Goal: Transaction & Acquisition: Purchase product/service

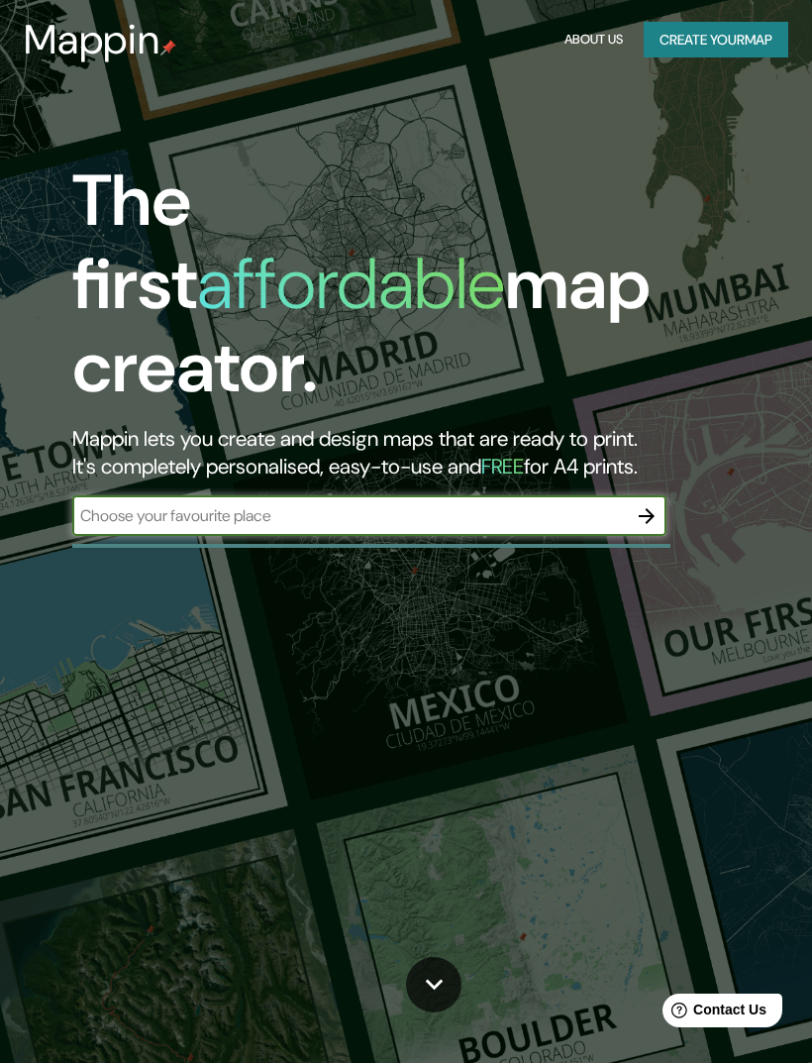
click at [153, 504] on input "text" at bounding box center [349, 515] width 555 height 23
type input "Monterrey nuevo leon"
click at [641, 504] on icon "button" at bounding box center [647, 516] width 24 height 24
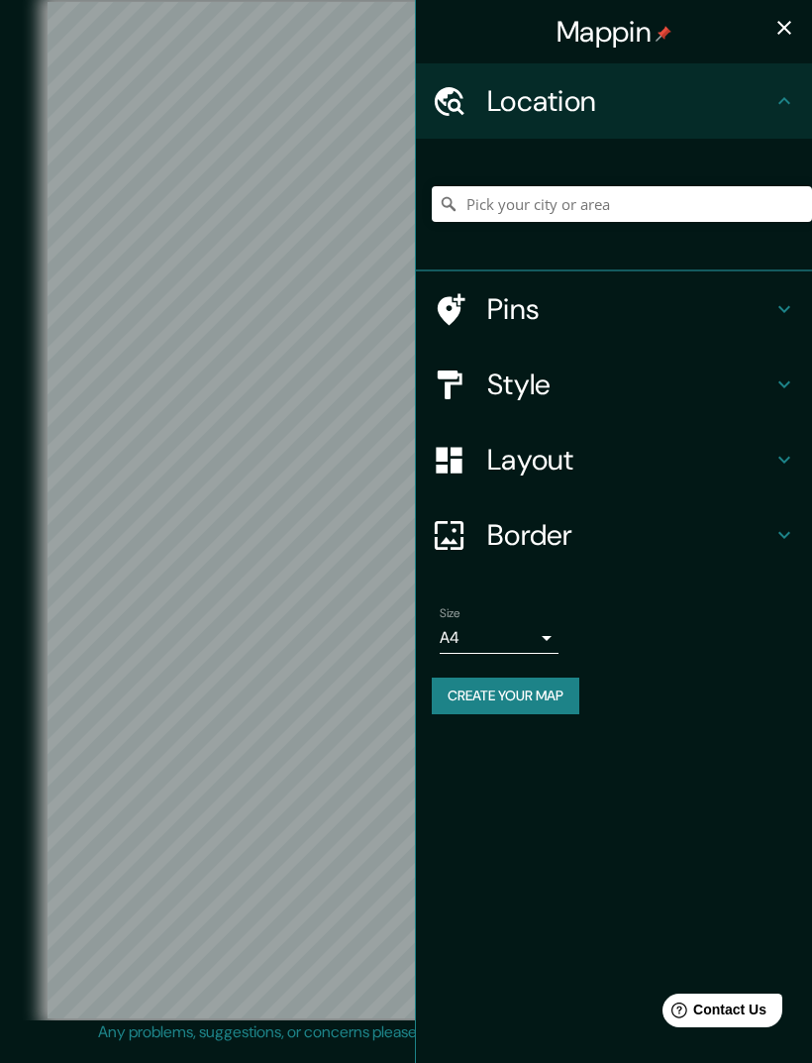
click at [782, 29] on icon "button" at bounding box center [785, 28] width 24 height 24
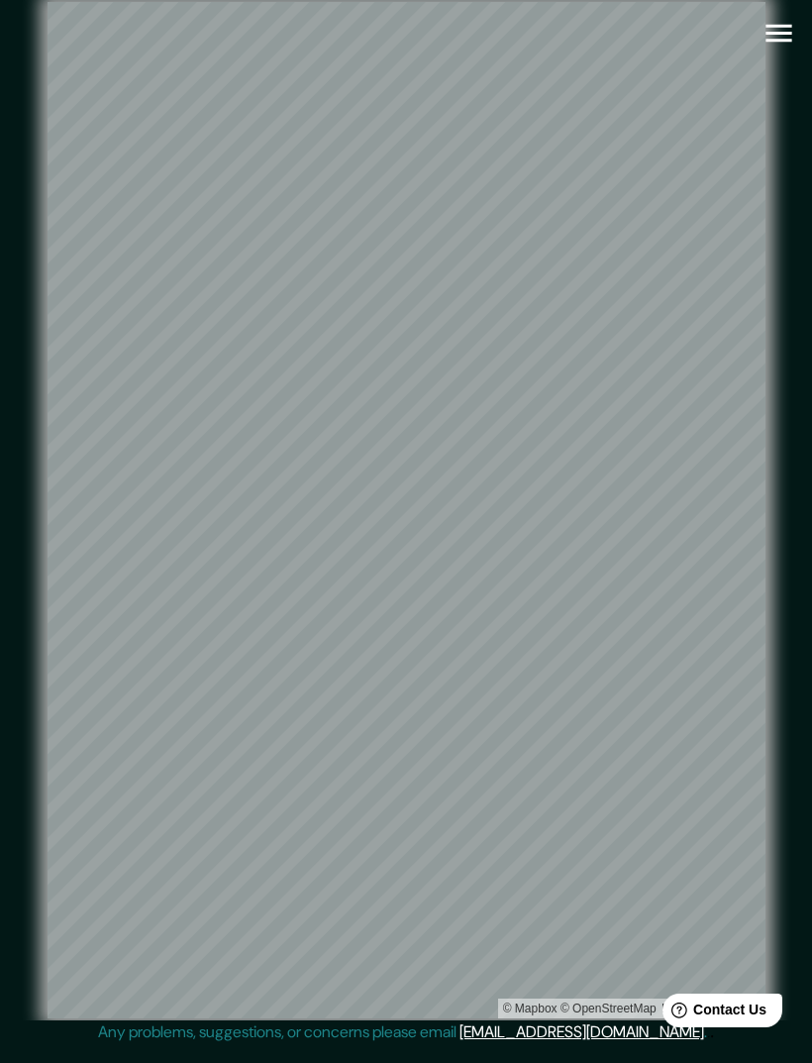
click at [772, 46] on icon "button" at bounding box center [779, 33] width 35 height 35
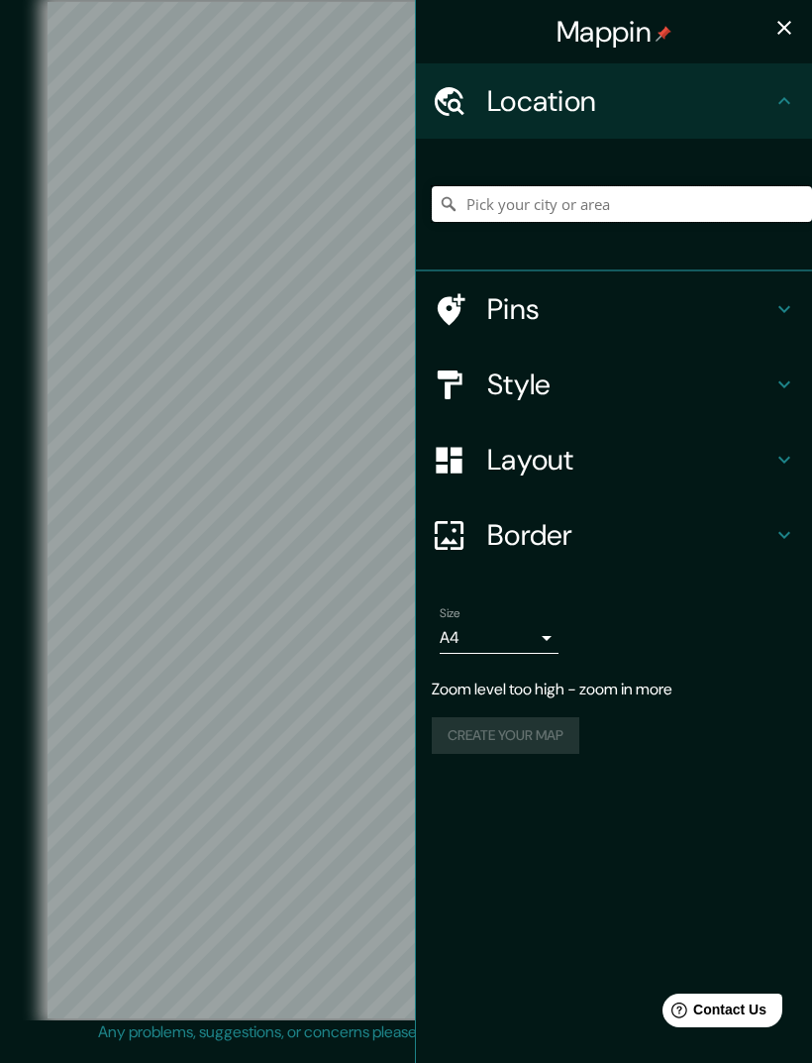
click at [628, 216] on input "Pick your city or area" at bounding box center [622, 204] width 380 height 36
click at [691, 186] on input "Pick your city or area" at bounding box center [622, 204] width 380 height 36
click at [738, 193] on input "Pick your city or area" at bounding box center [622, 204] width 380 height 36
click at [727, 207] on input "Pick your city or area" at bounding box center [622, 204] width 380 height 36
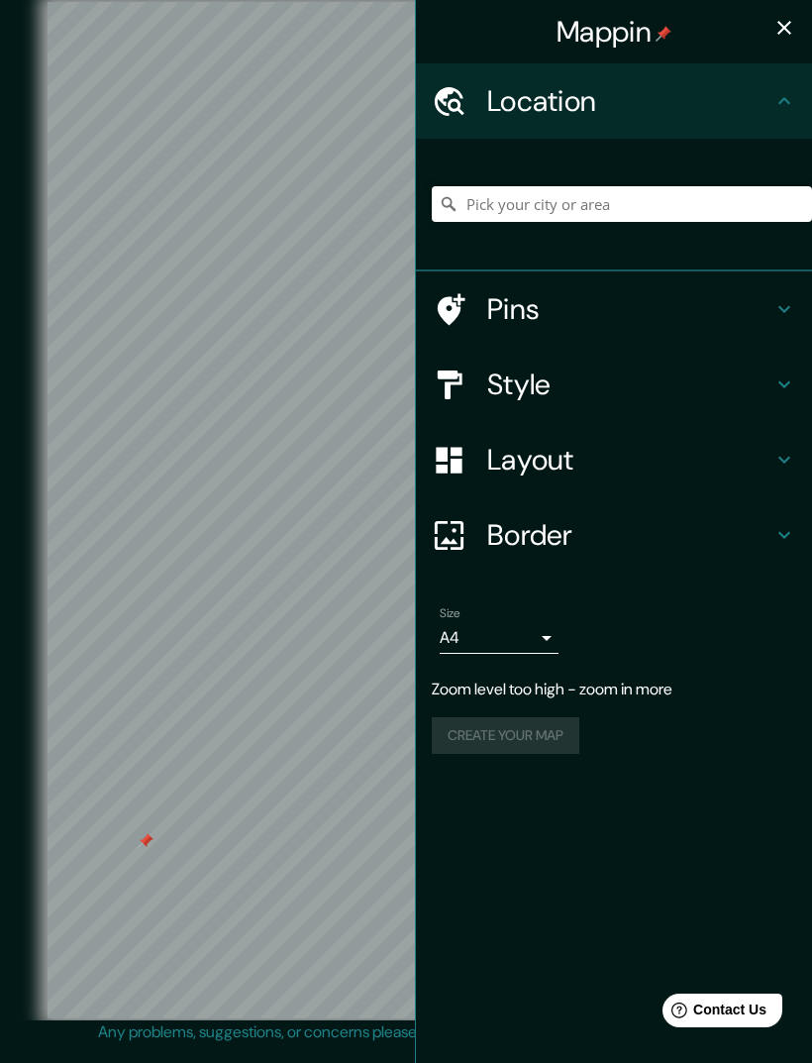
click at [780, 33] on icon "button" at bounding box center [785, 28] width 14 height 14
click at [649, 210] on input "Pick your city or area" at bounding box center [622, 204] width 380 height 36
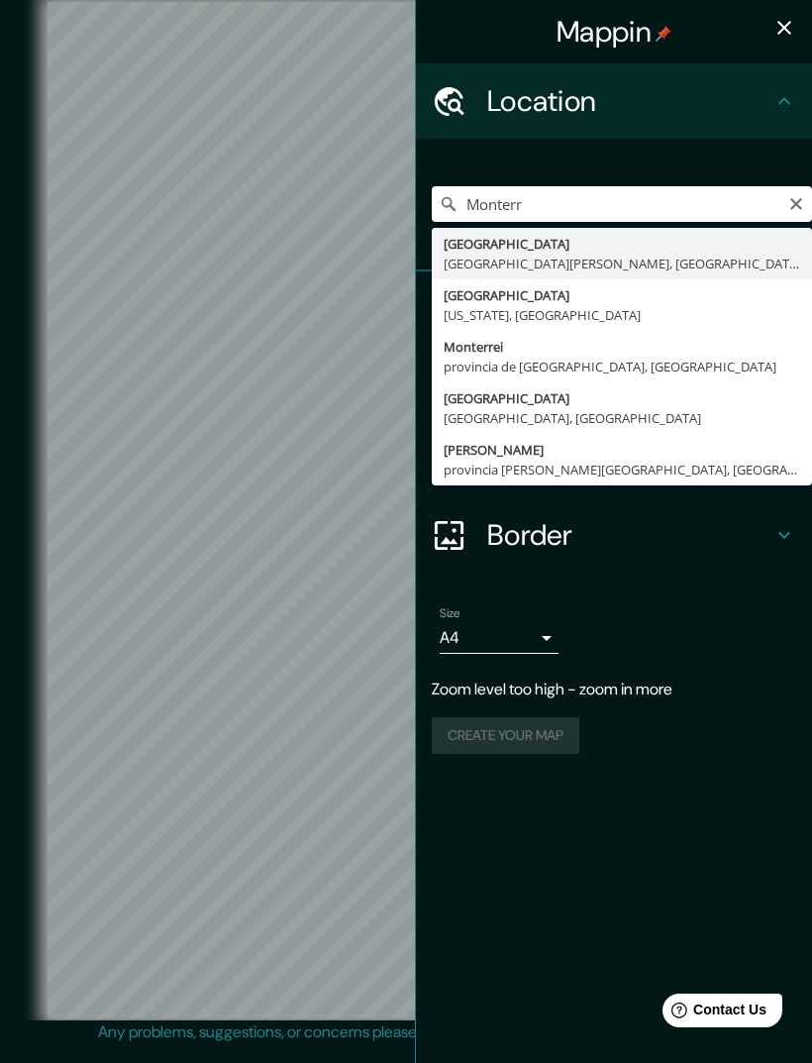
type input "[GEOGRAPHIC_DATA], [GEOGRAPHIC_DATA], [GEOGRAPHIC_DATA]"
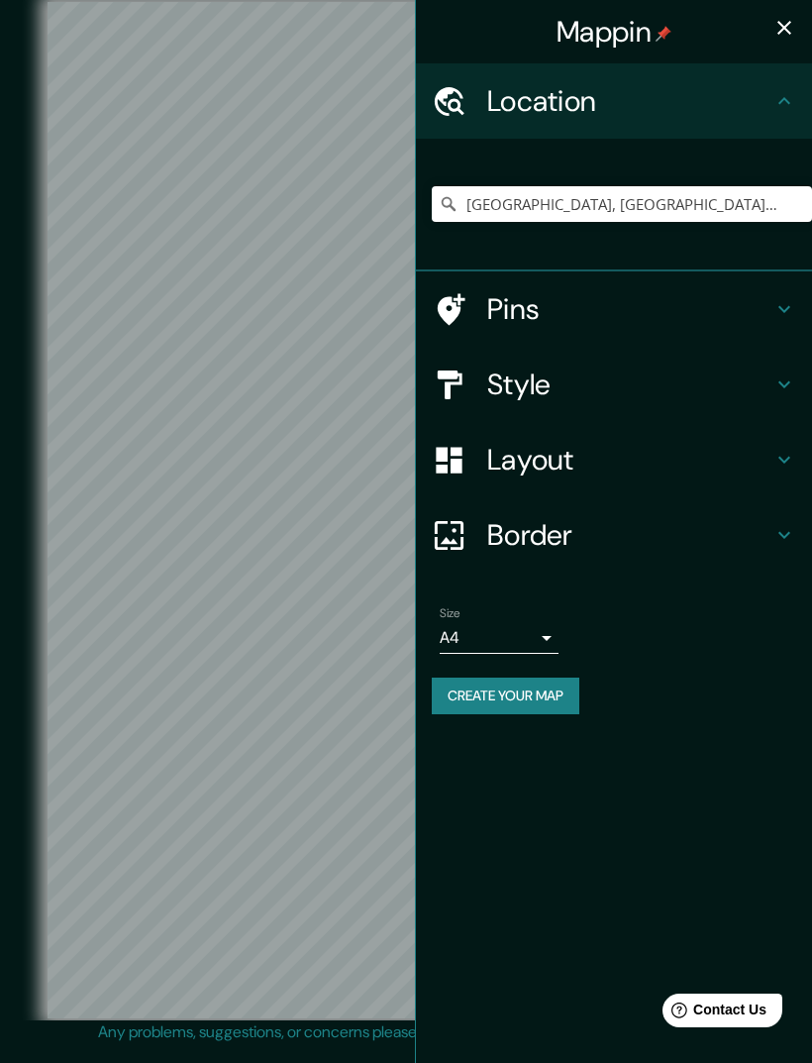
click at [781, 30] on icon "button" at bounding box center [785, 28] width 24 height 24
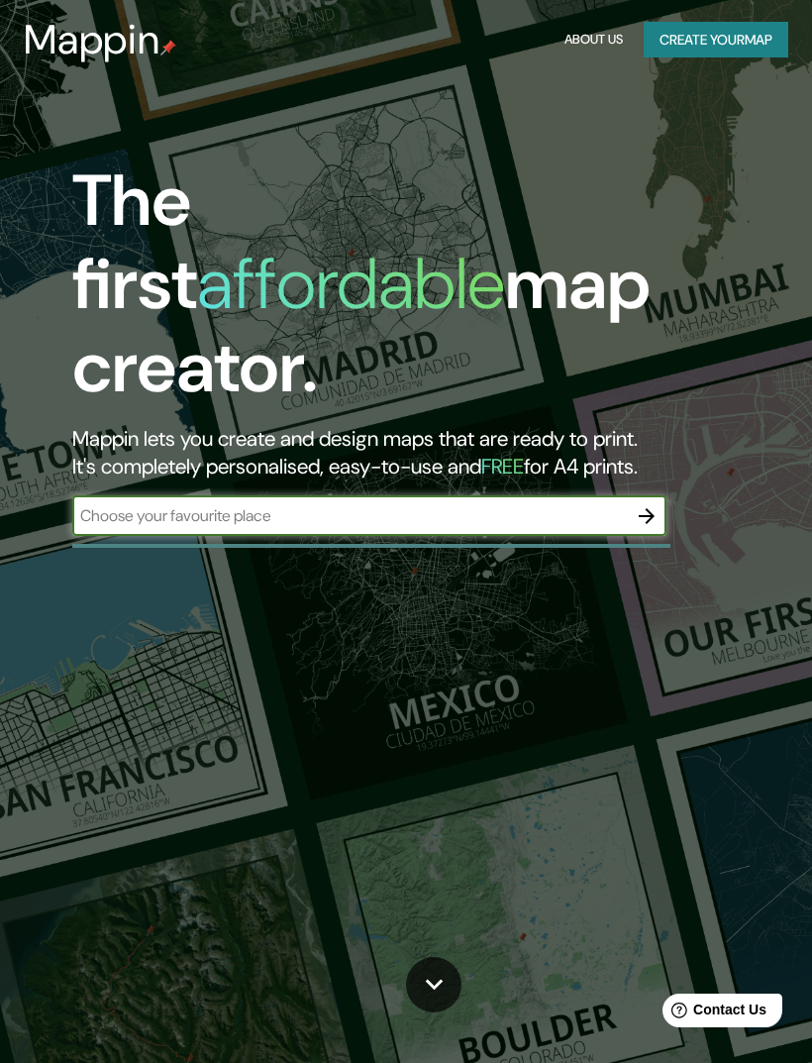
scroll to position [49, 0]
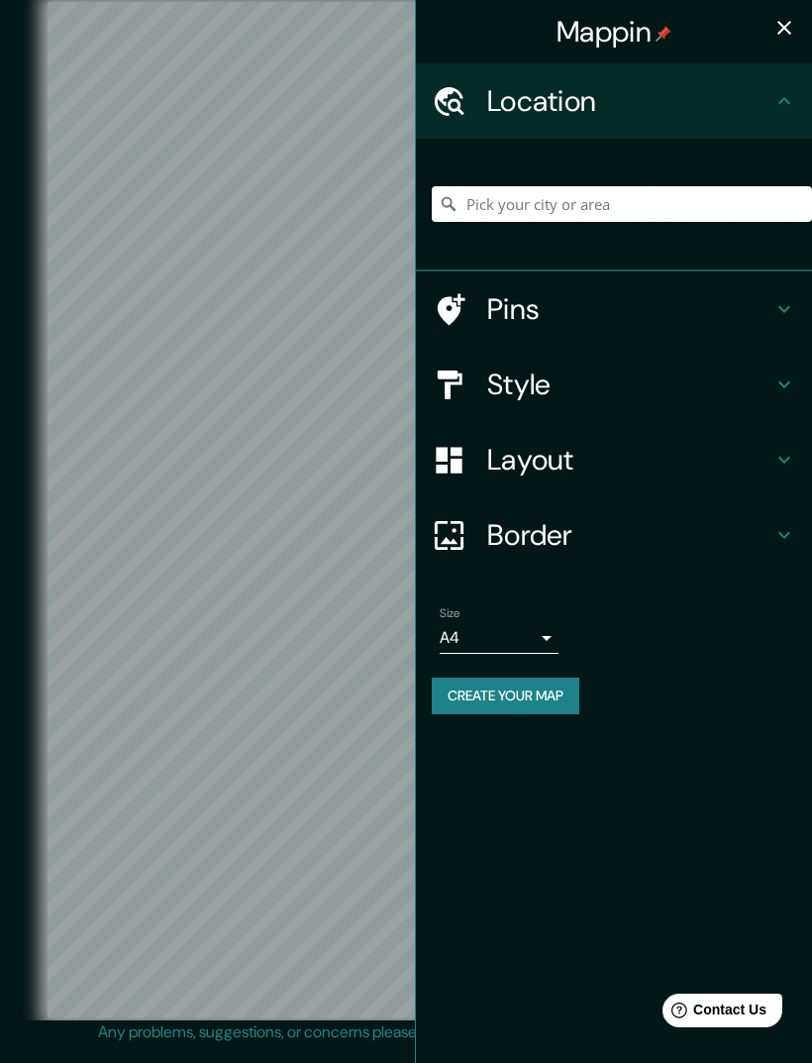
click at [626, 209] on input "Pick your city or area" at bounding box center [622, 204] width 380 height 36
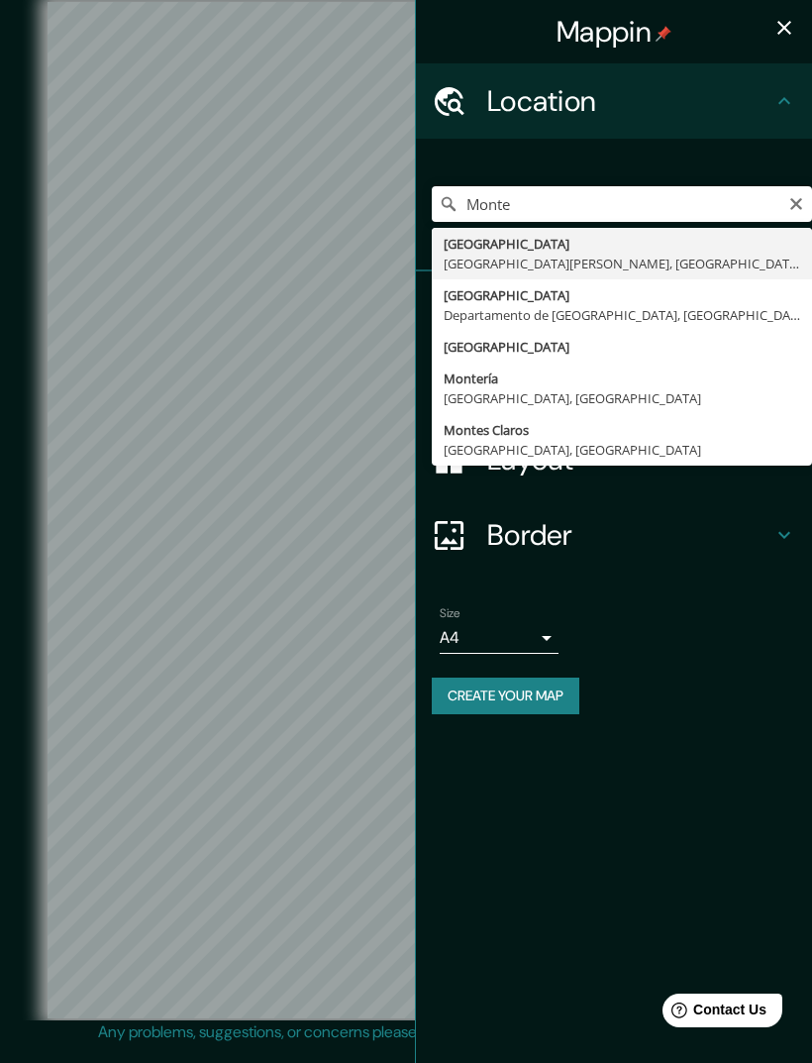
type input "[GEOGRAPHIC_DATA], [GEOGRAPHIC_DATA], [GEOGRAPHIC_DATA]"
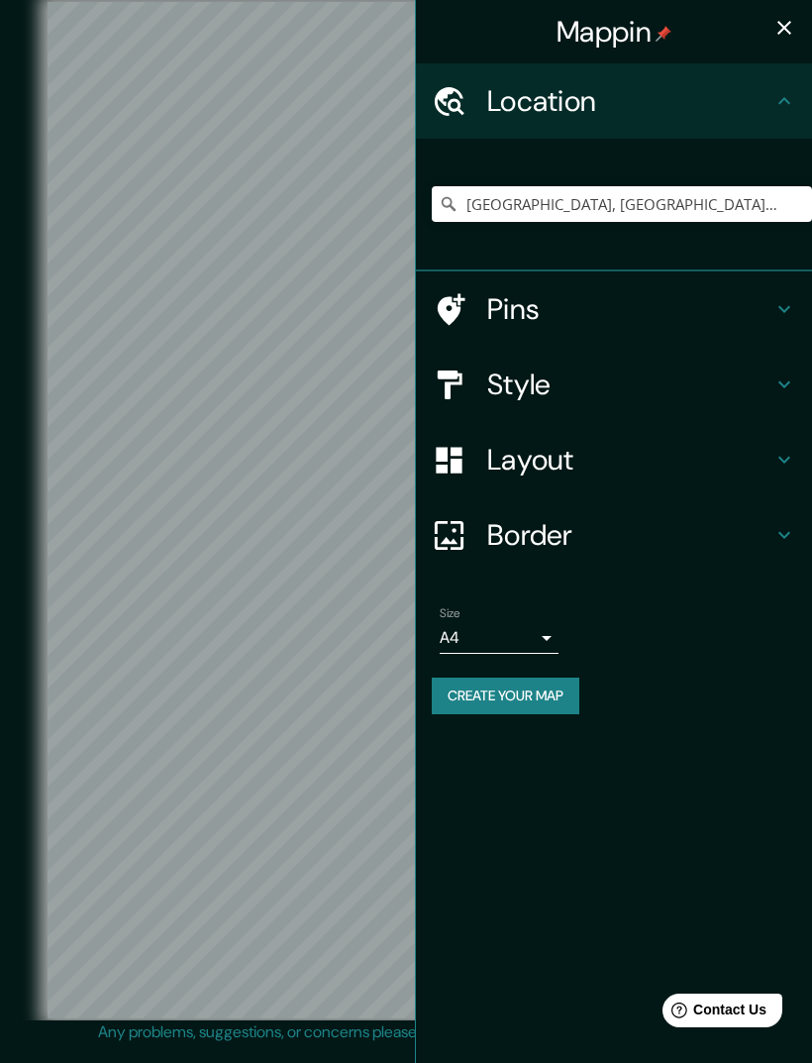
click at [660, 399] on div "Style" at bounding box center [614, 384] width 396 height 75
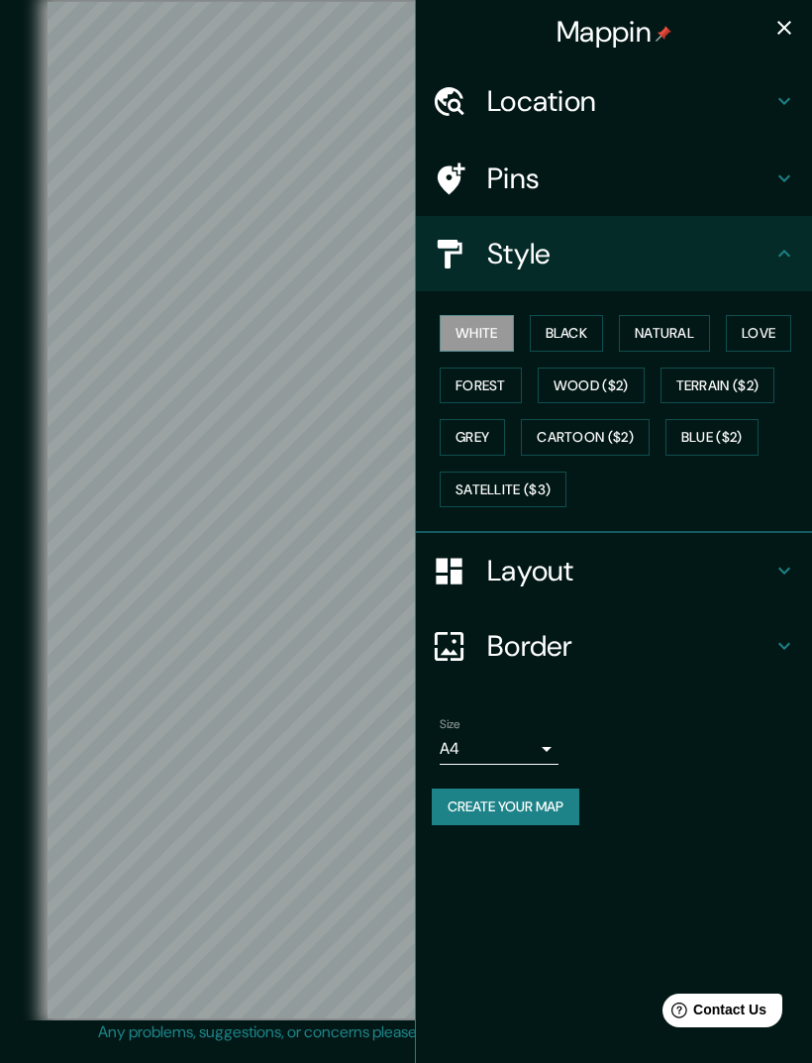
click at [584, 341] on button "Black" at bounding box center [567, 333] width 74 height 37
click at [481, 338] on button "White" at bounding box center [477, 333] width 74 height 37
click at [480, 338] on button "White" at bounding box center [477, 333] width 74 height 37
click at [513, 389] on button "Forest" at bounding box center [481, 386] width 82 height 37
click at [592, 380] on button "Wood ($2)" at bounding box center [591, 386] width 107 height 37
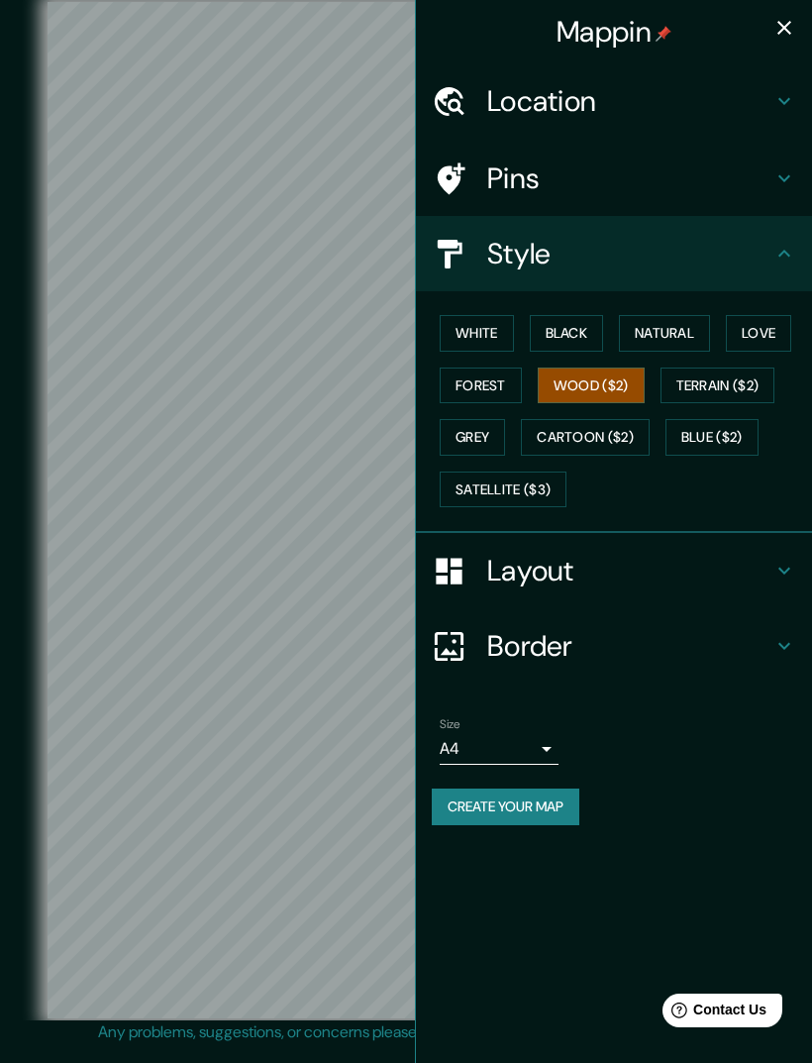
click at [698, 375] on button "Terrain ($2)" at bounding box center [718, 386] width 115 height 37
click at [715, 433] on button "Blue ($2)" at bounding box center [712, 437] width 93 height 37
click at [594, 435] on button "Cartoon ($2)" at bounding box center [585, 437] width 129 height 37
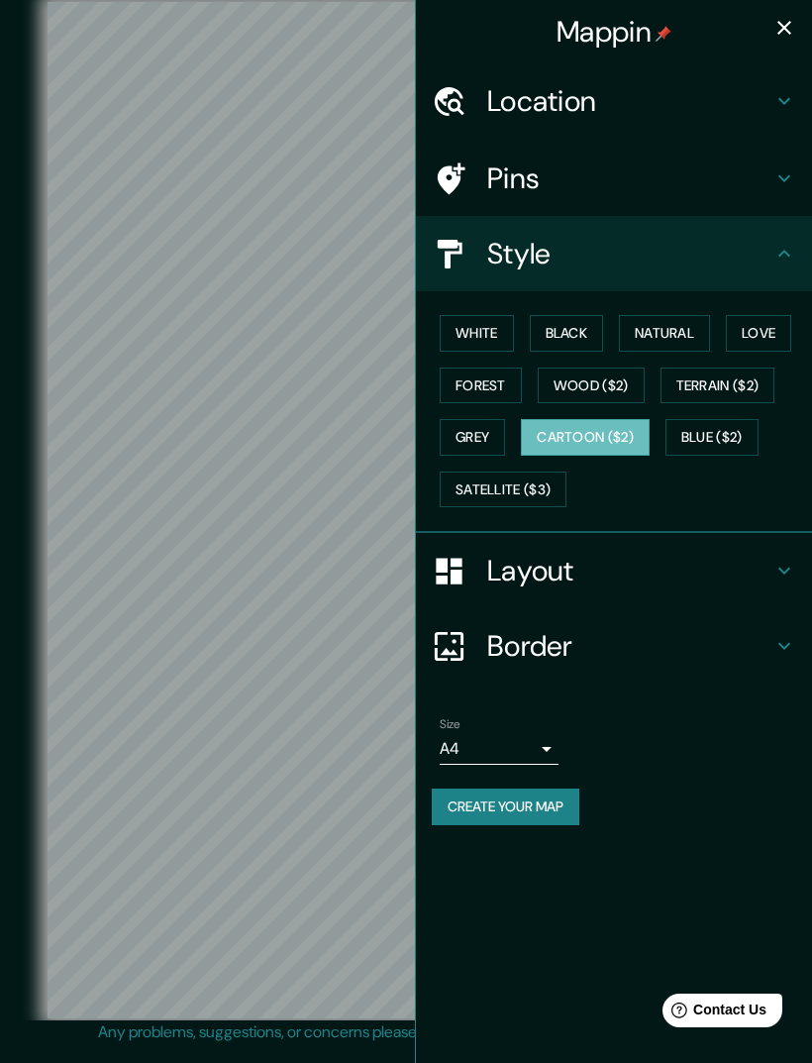
click at [486, 431] on button "Grey" at bounding box center [472, 437] width 65 height 37
click at [594, 437] on button "Cartoon ($2)" at bounding box center [585, 437] width 129 height 37
click at [544, 481] on button "Satellite ($3)" at bounding box center [503, 490] width 127 height 37
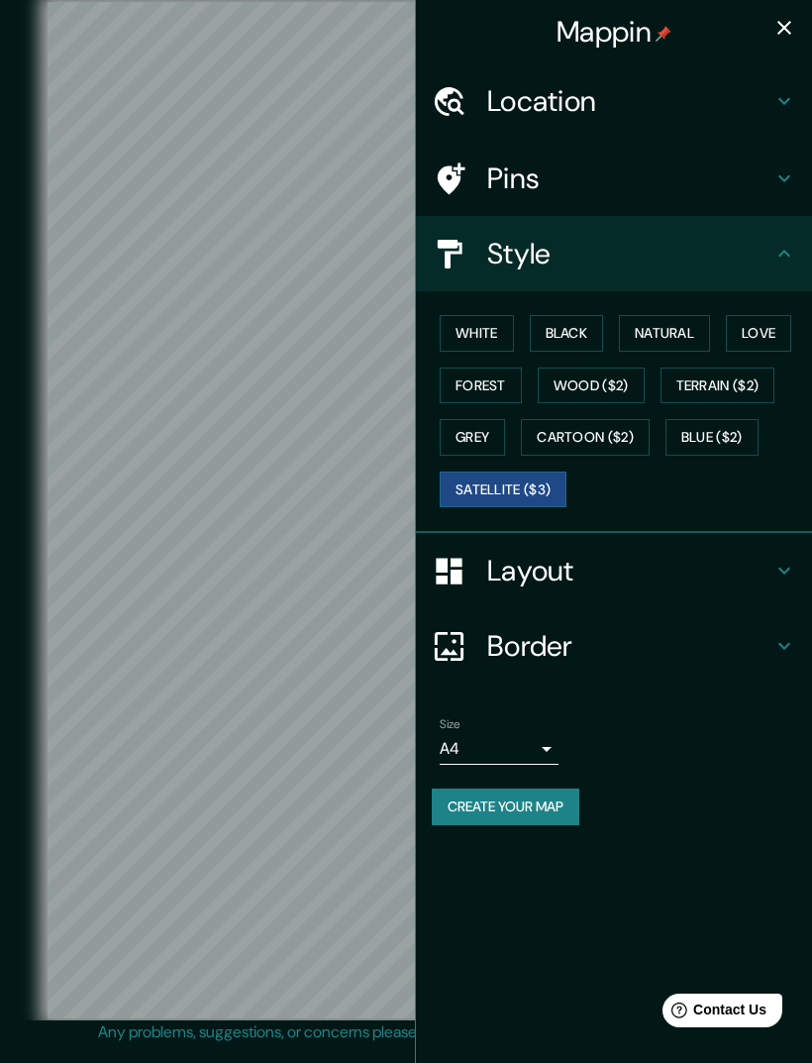
click at [720, 437] on button "Blue ($2)" at bounding box center [712, 437] width 93 height 37
click at [742, 376] on button "Terrain ($2)" at bounding box center [718, 386] width 115 height 37
click at [778, 326] on button "Love" at bounding box center [758, 333] width 65 height 37
click at [629, 387] on button "Wood ($2)" at bounding box center [591, 386] width 107 height 37
click at [496, 390] on button "Forest" at bounding box center [481, 386] width 82 height 37
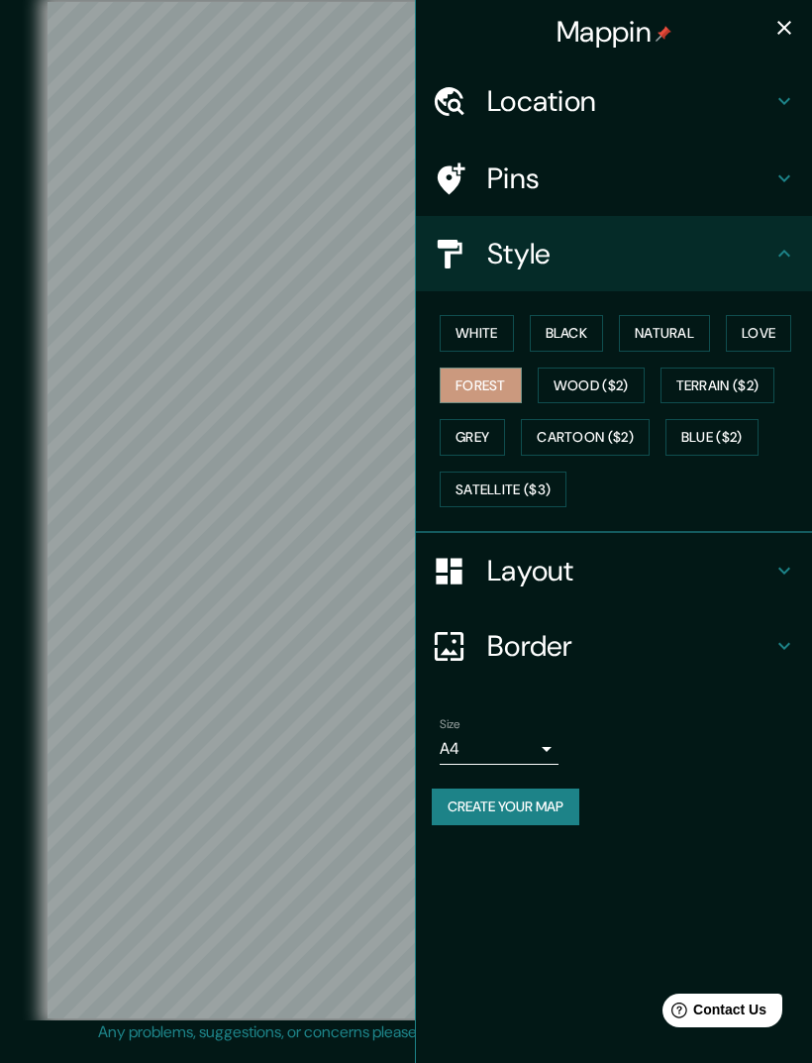
click at [574, 436] on button "Cartoon ($2)" at bounding box center [585, 437] width 129 height 37
click at [702, 578] on h4 "Layout" at bounding box center [629, 571] width 285 height 36
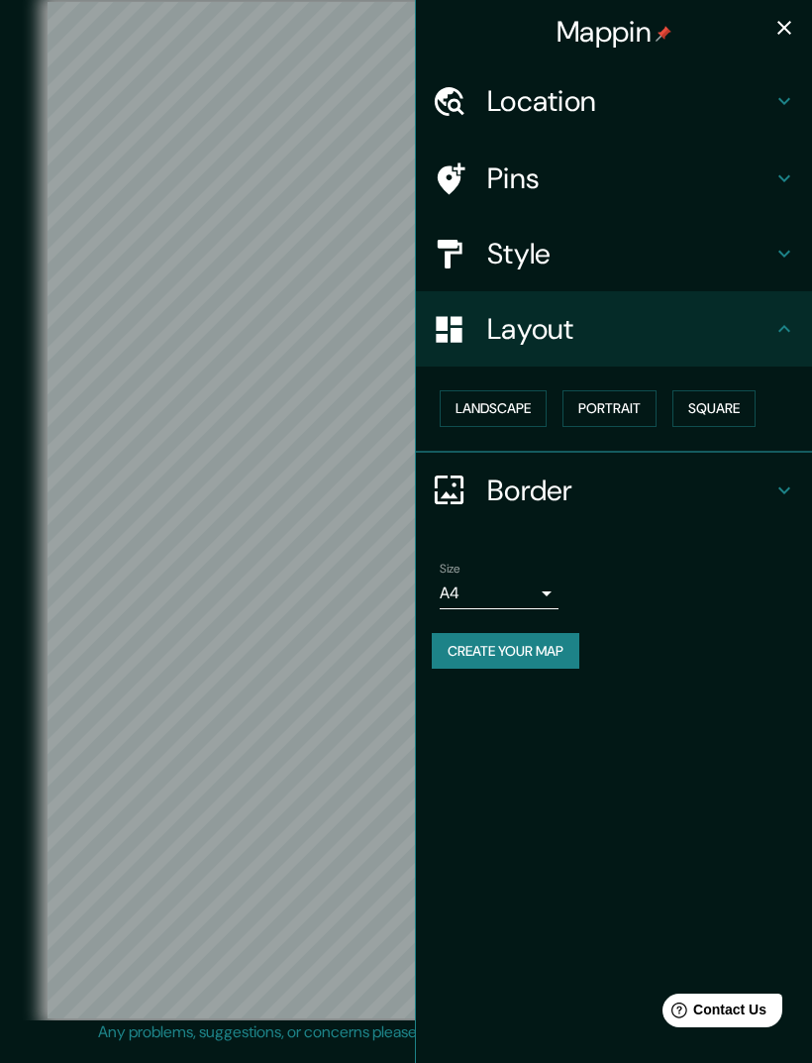
click at [524, 405] on button "Landscape" at bounding box center [493, 408] width 107 height 37
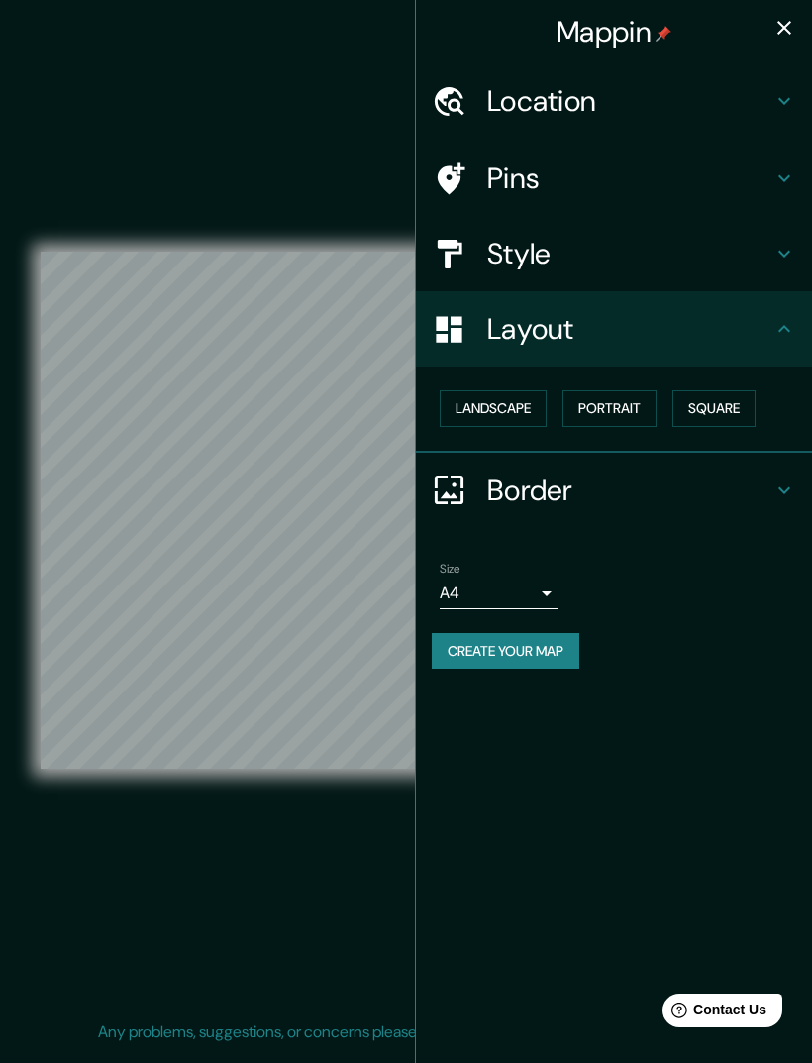
click at [606, 414] on button "Portrait" at bounding box center [610, 408] width 94 height 37
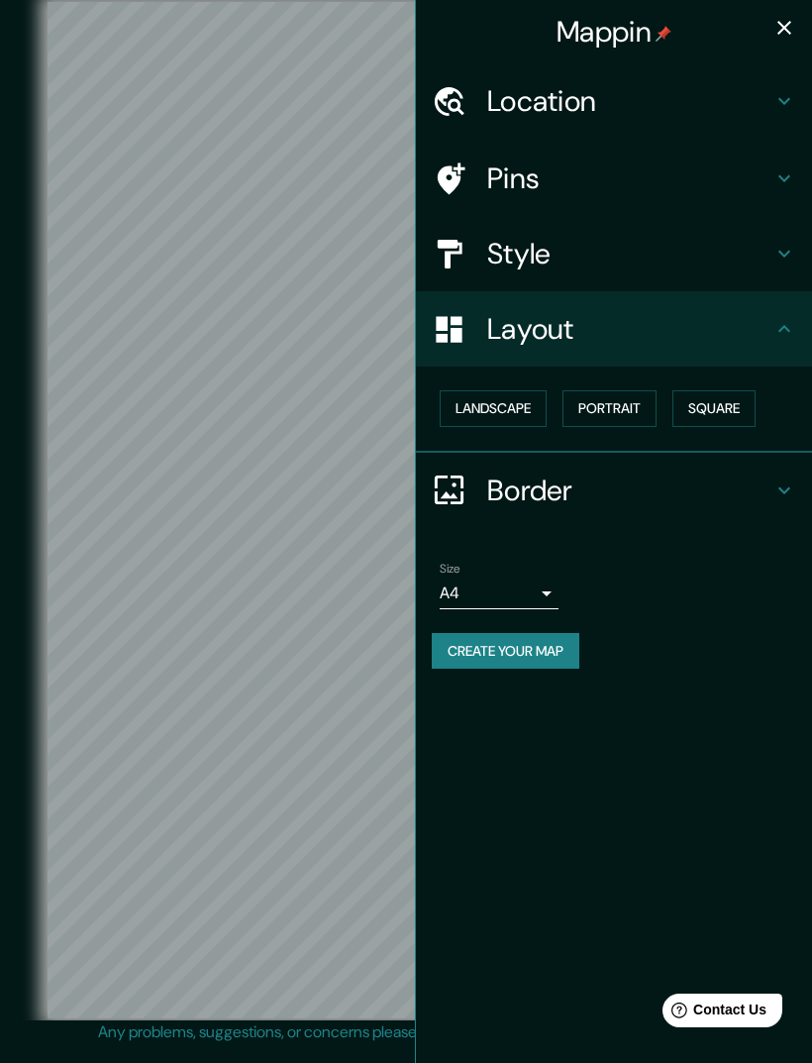
click at [727, 404] on button "Square" at bounding box center [714, 408] width 83 height 37
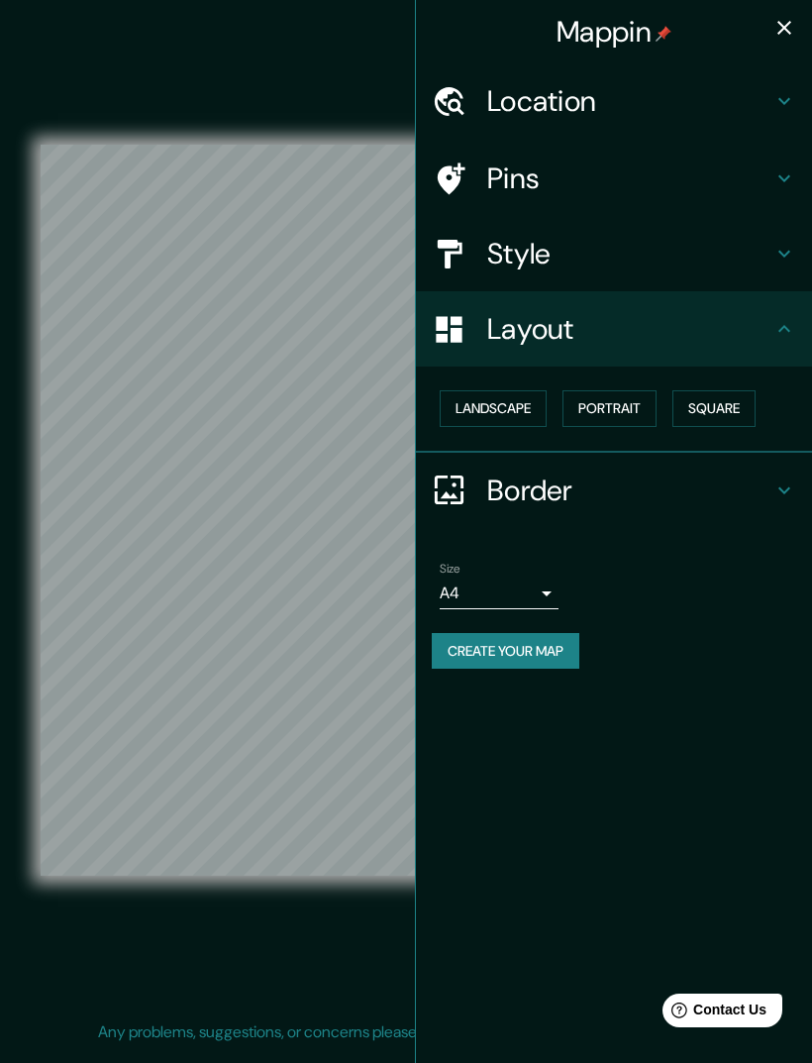
click at [517, 404] on button "Landscape" at bounding box center [493, 408] width 107 height 37
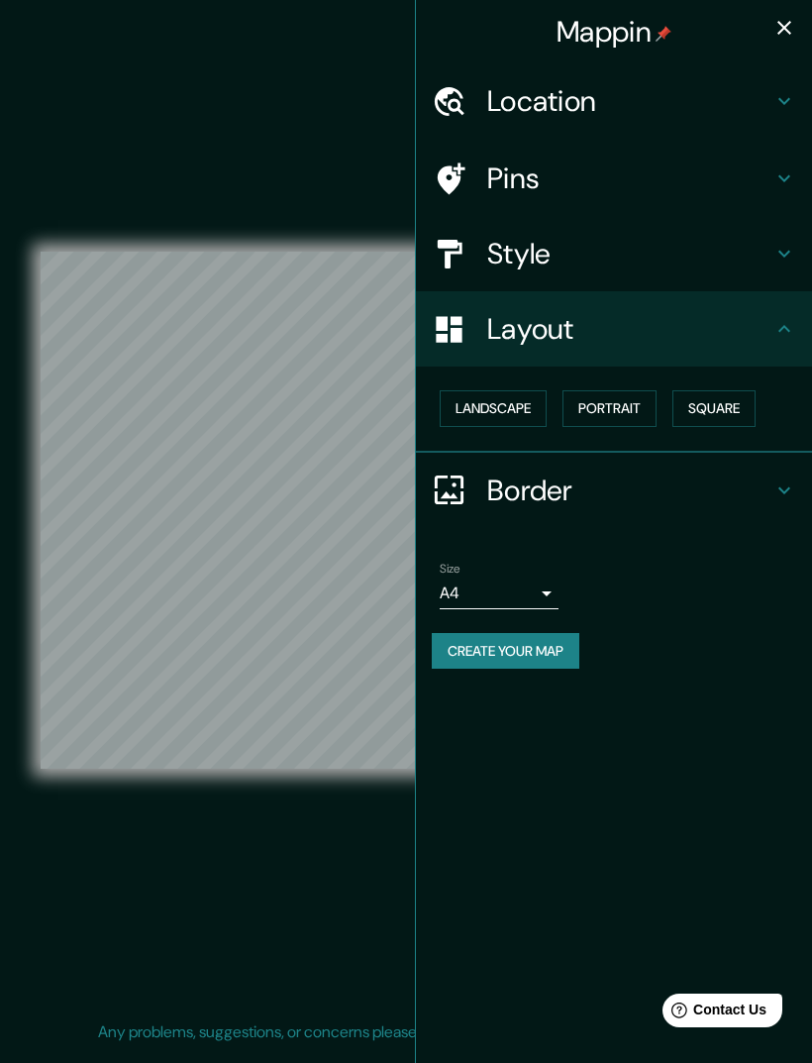
click at [575, 500] on h4 "Border" at bounding box center [629, 491] width 285 height 36
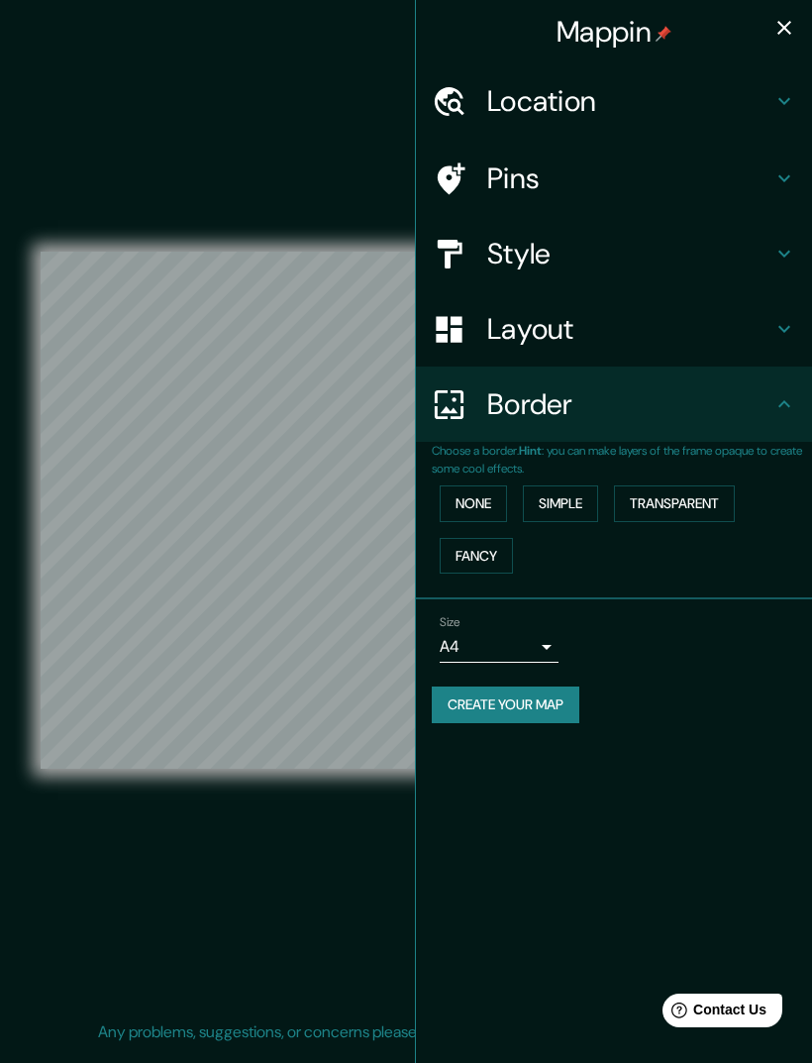
click at [490, 488] on button "None" at bounding box center [473, 503] width 67 height 37
click at [553, 504] on button "Simple" at bounding box center [560, 503] width 75 height 37
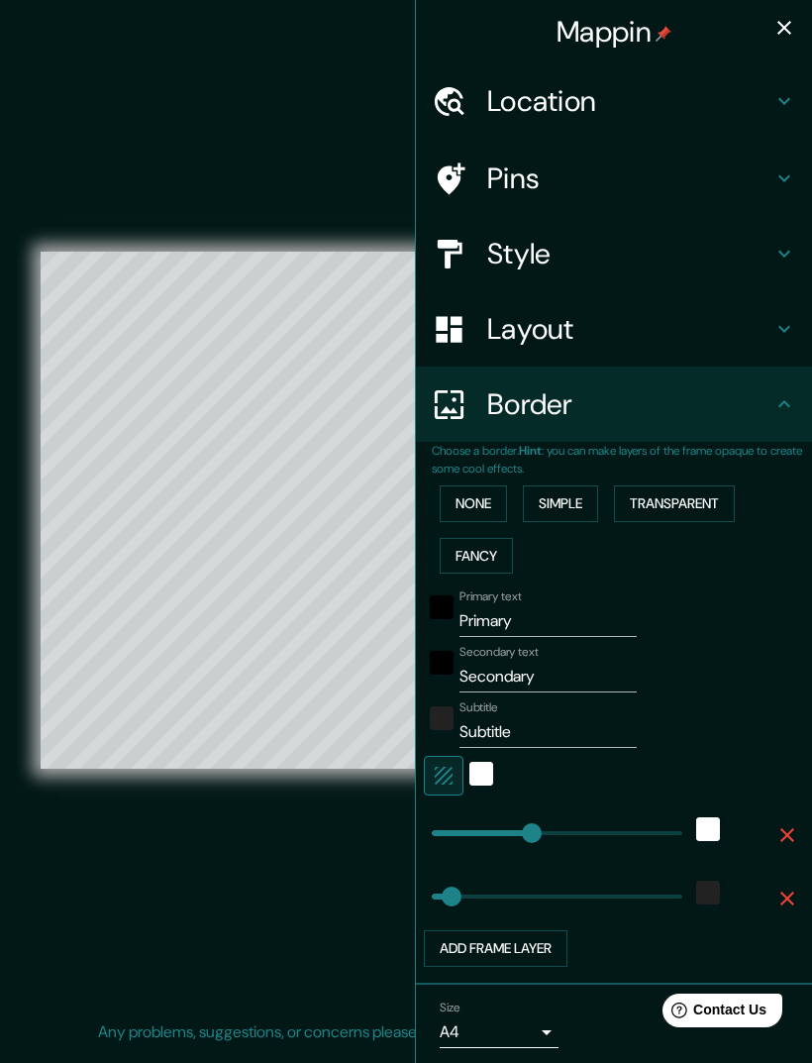
click at [498, 546] on button "Fancy" at bounding box center [476, 556] width 73 height 37
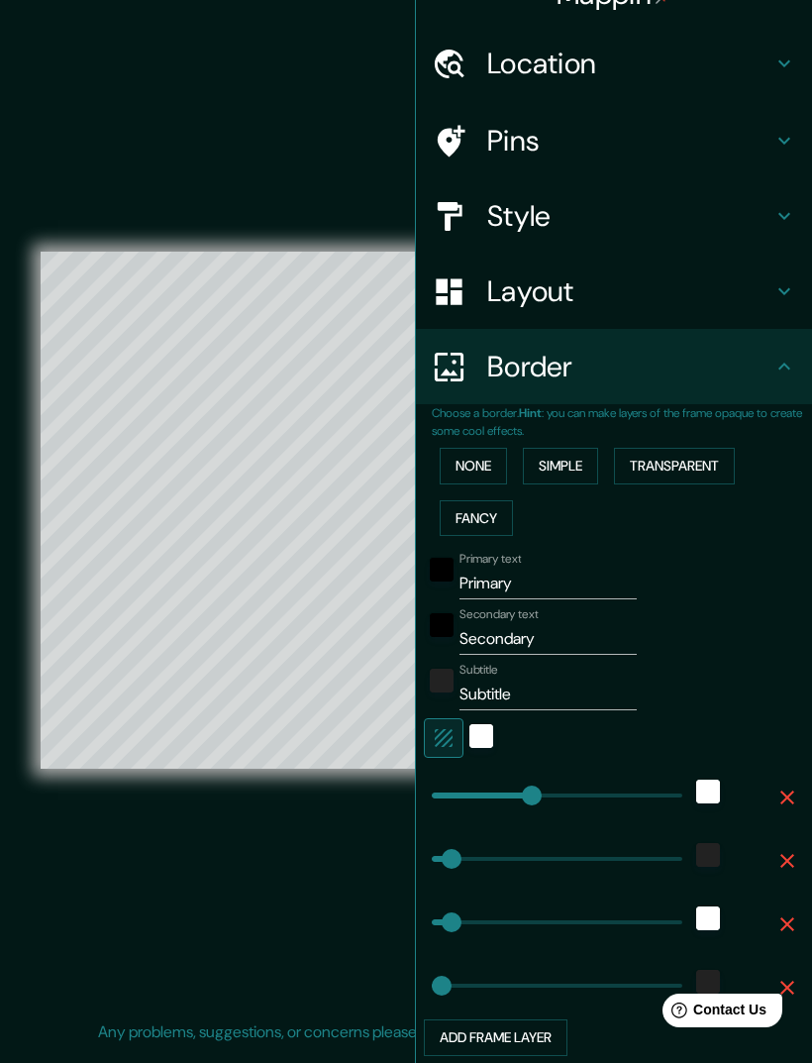
scroll to position [38, 0]
click at [682, 463] on button "Transparent" at bounding box center [674, 466] width 121 height 37
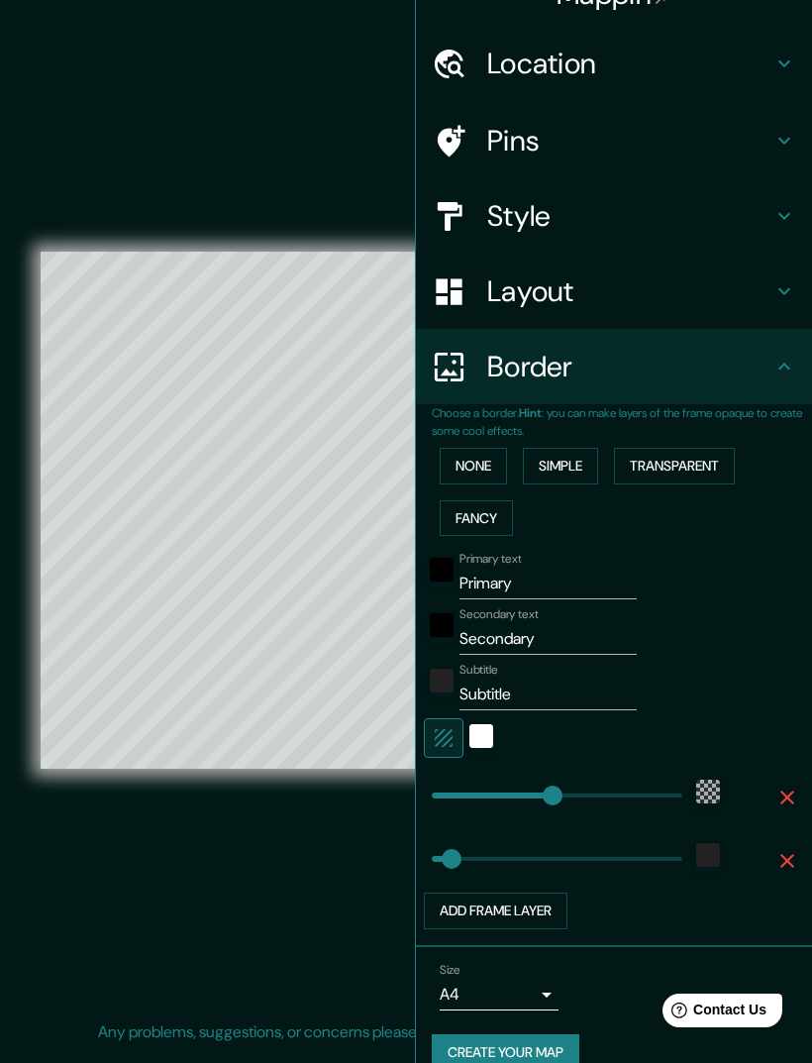
click at [470, 466] on button "None" at bounding box center [473, 466] width 67 height 37
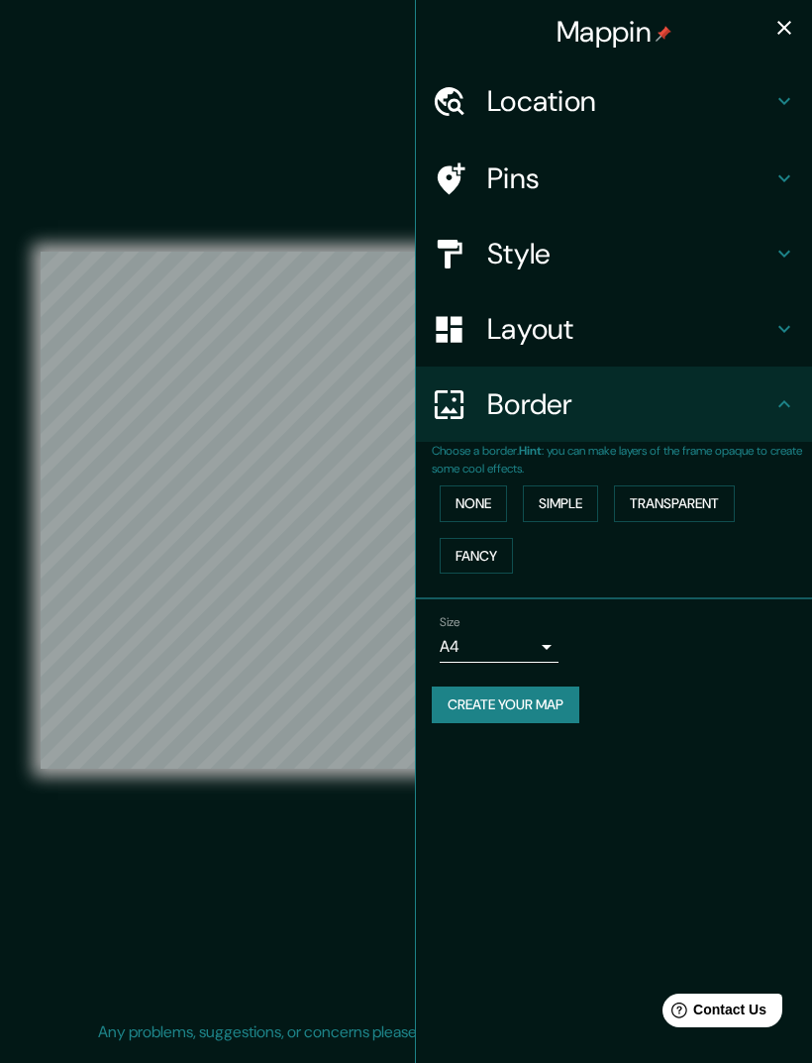
scroll to position [0, 0]
click at [540, 647] on body "Mappin Location Monterrey, Nuevo León, México Pins Style Layout Border Choose a…" at bounding box center [406, 531] width 812 height 1063
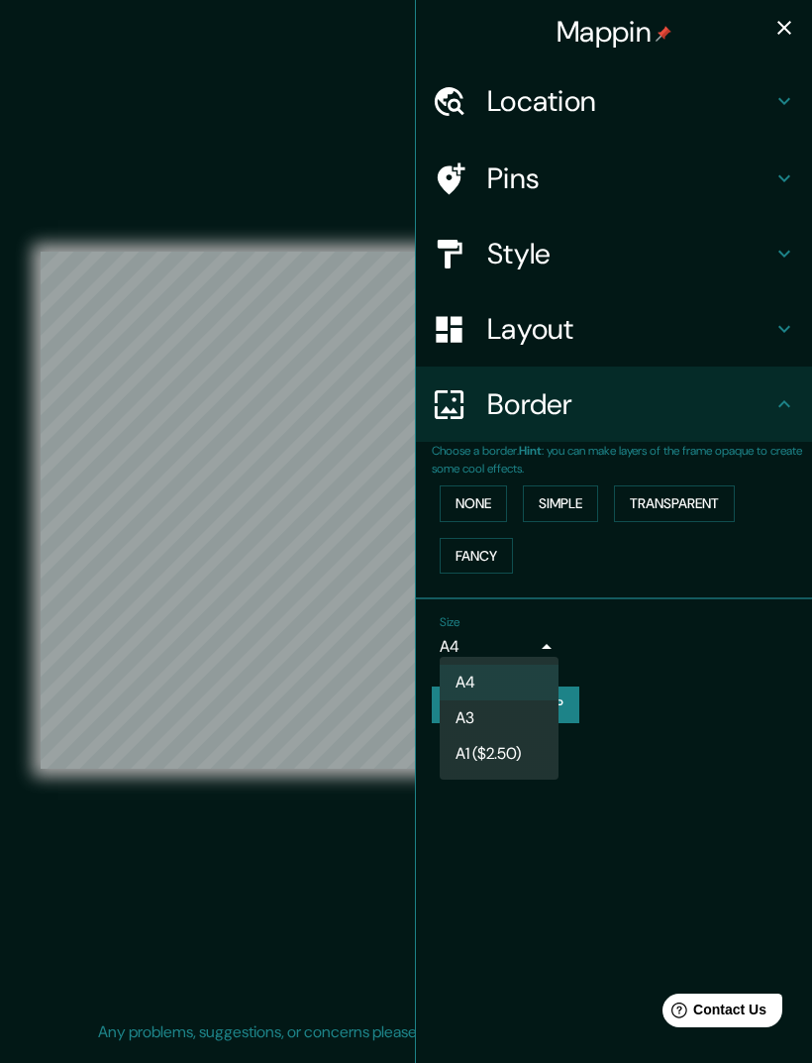
click at [537, 717] on li "A3" at bounding box center [499, 718] width 119 height 36
type input "a4"
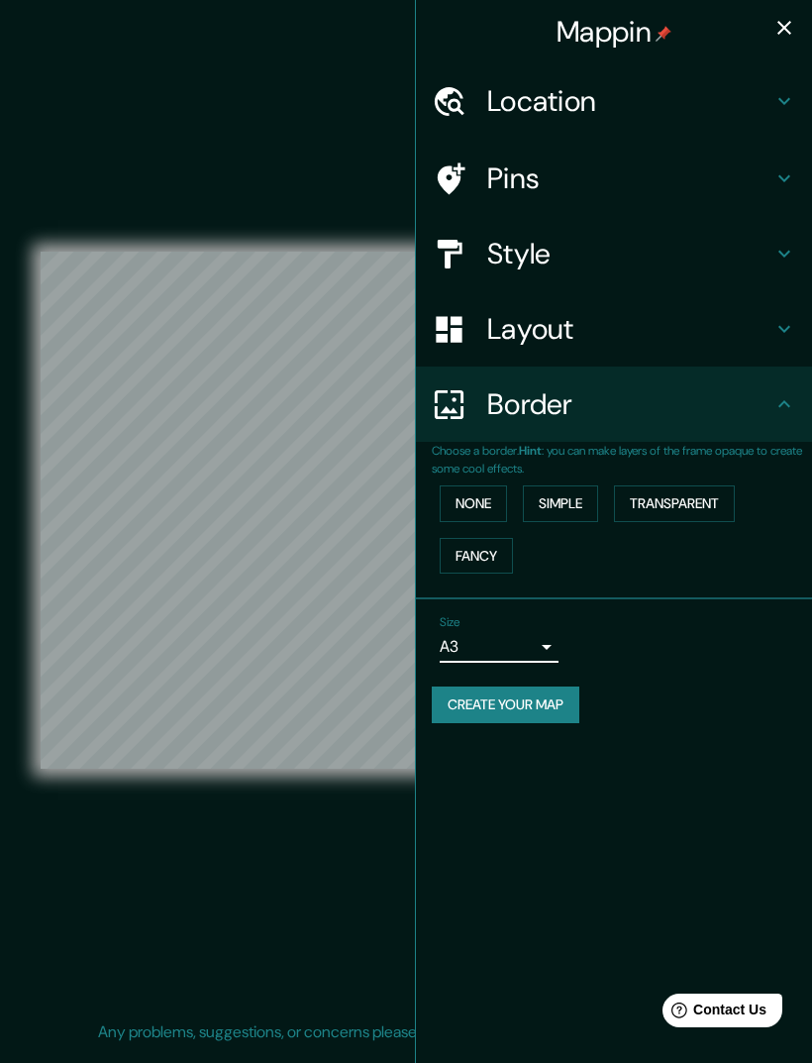
click at [759, 336] on h4 "Layout" at bounding box center [629, 329] width 285 height 36
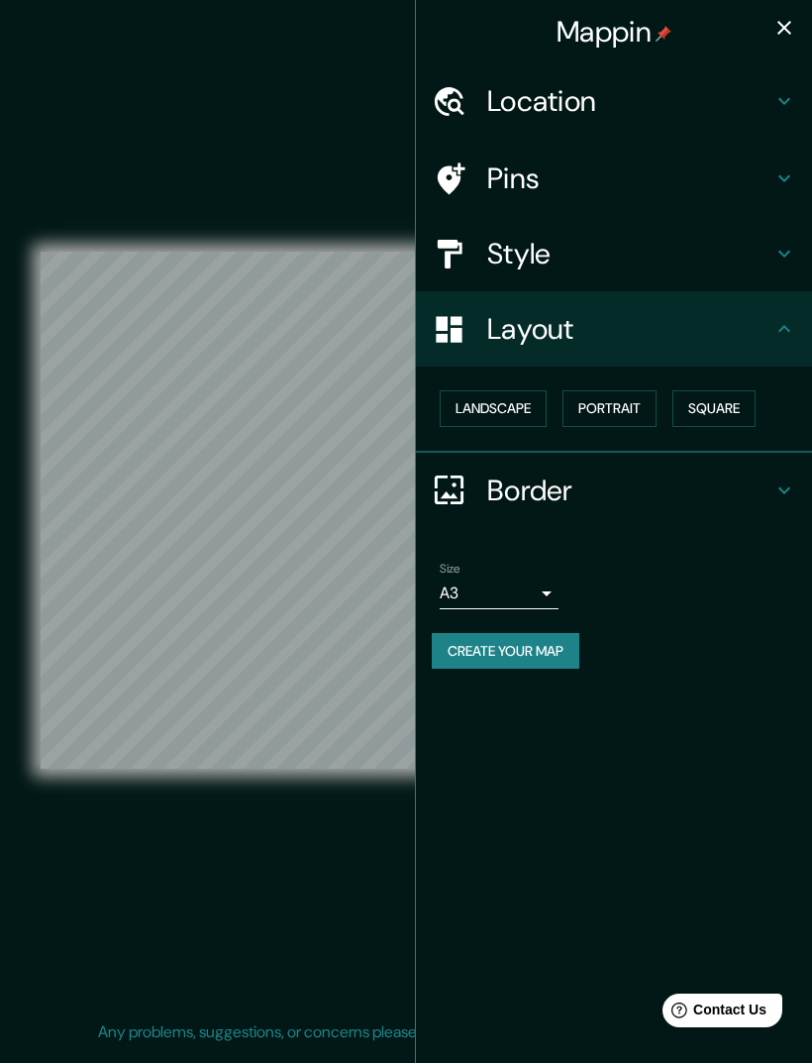
click at [775, 186] on icon at bounding box center [785, 178] width 24 height 24
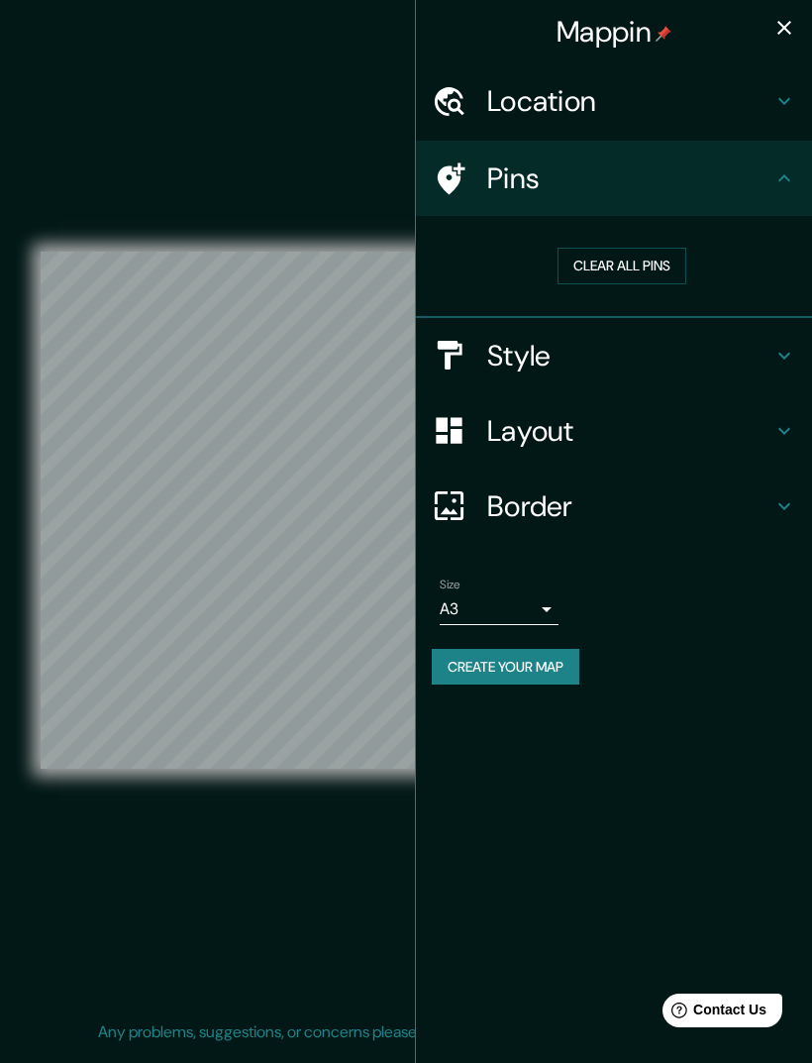
click at [791, 107] on icon at bounding box center [785, 101] width 24 height 24
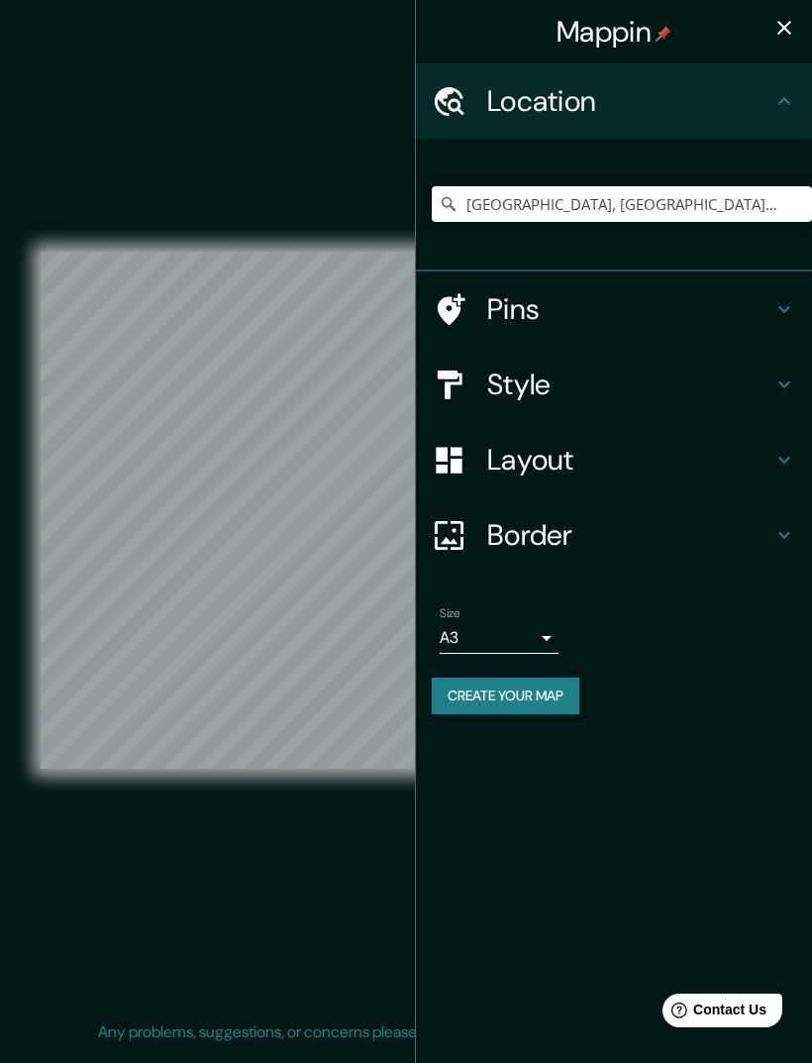
click at [565, 696] on button "Create your map" at bounding box center [506, 696] width 148 height 37
click at [798, 26] on button "button" at bounding box center [785, 28] width 40 height 40
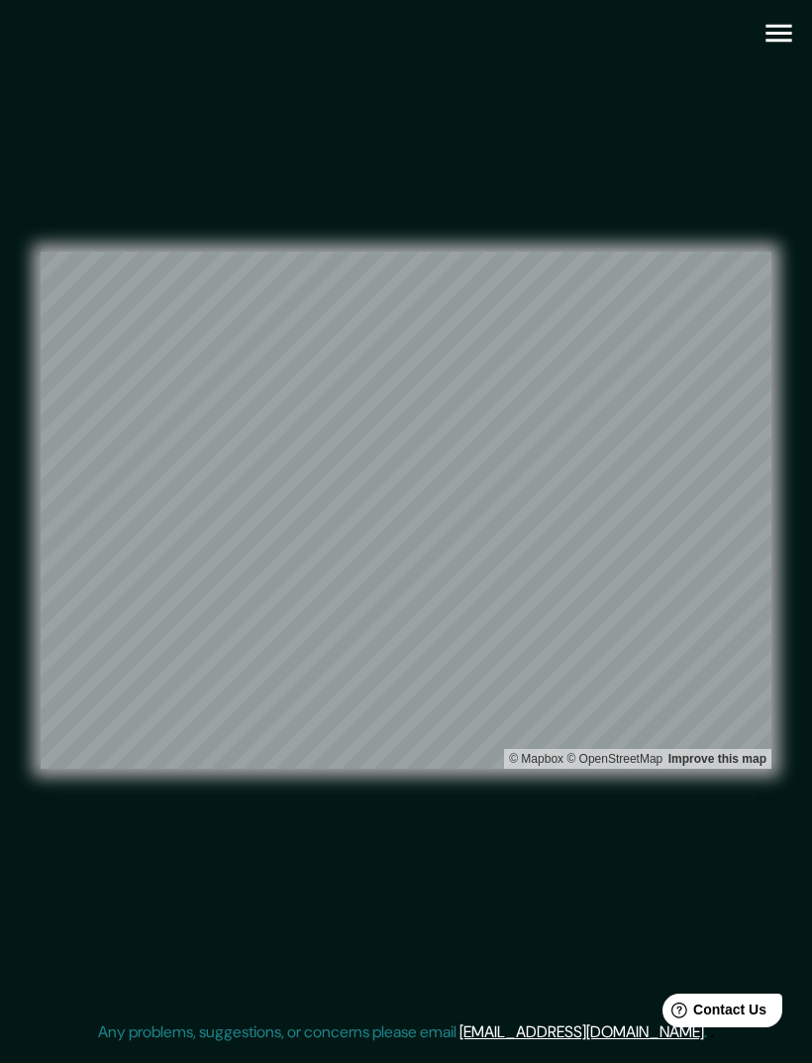
click at [657, 807] on div "© Mapbox © OpenStreetMap Improve this map" at bounding box center [406, 510] width 731 height 957
click at [158, 835] on div "© Mapbox © OpenStreetMap Improve this map" at bounding box center [406, 510] width 731 height 957
click at [136, 834] on div "© Mapbox © OpenStreetMap Improve this map" at bounding box center [406, 510] width 731 height 957
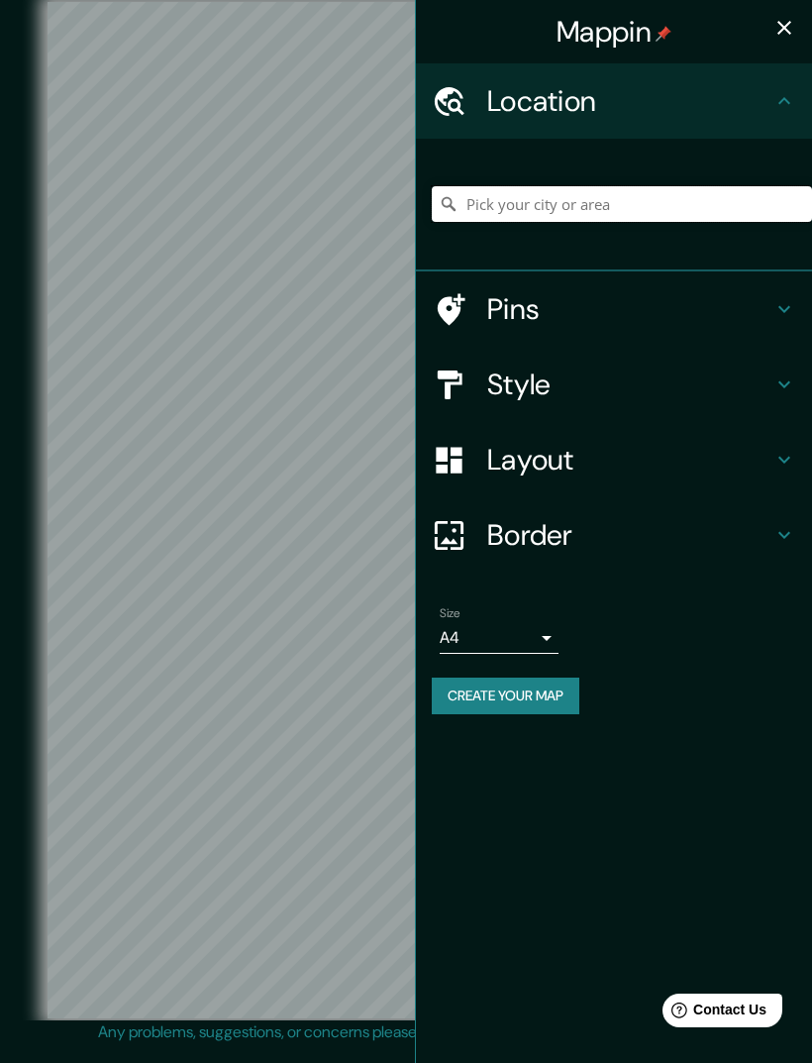
click at [739, 200] on input "Pick your city or area" at bounding box center [622, 204] width 380 height 36
click at [749, 205] on input "Pick your city or area" at bounding box center [622, 204] width 380 height 36
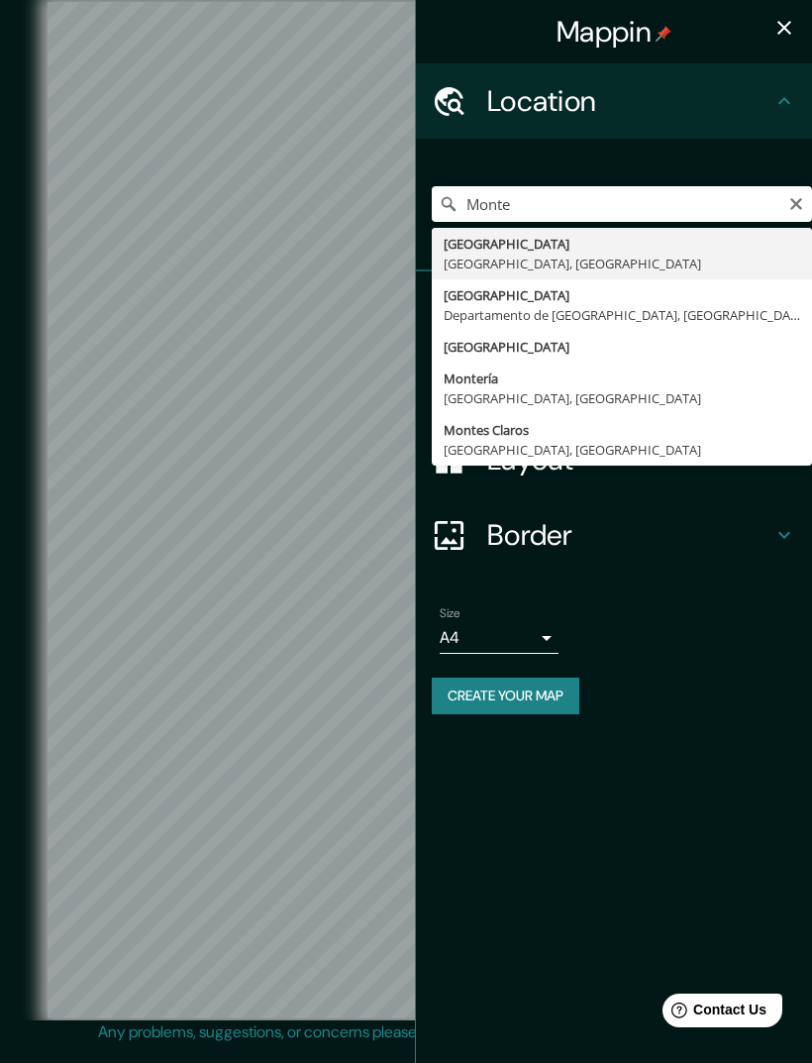
type input "[GEOGRAPHIC_DATA], [GEOGRAPHIC_DATA], [GEOGRAPHIC_DATA]"
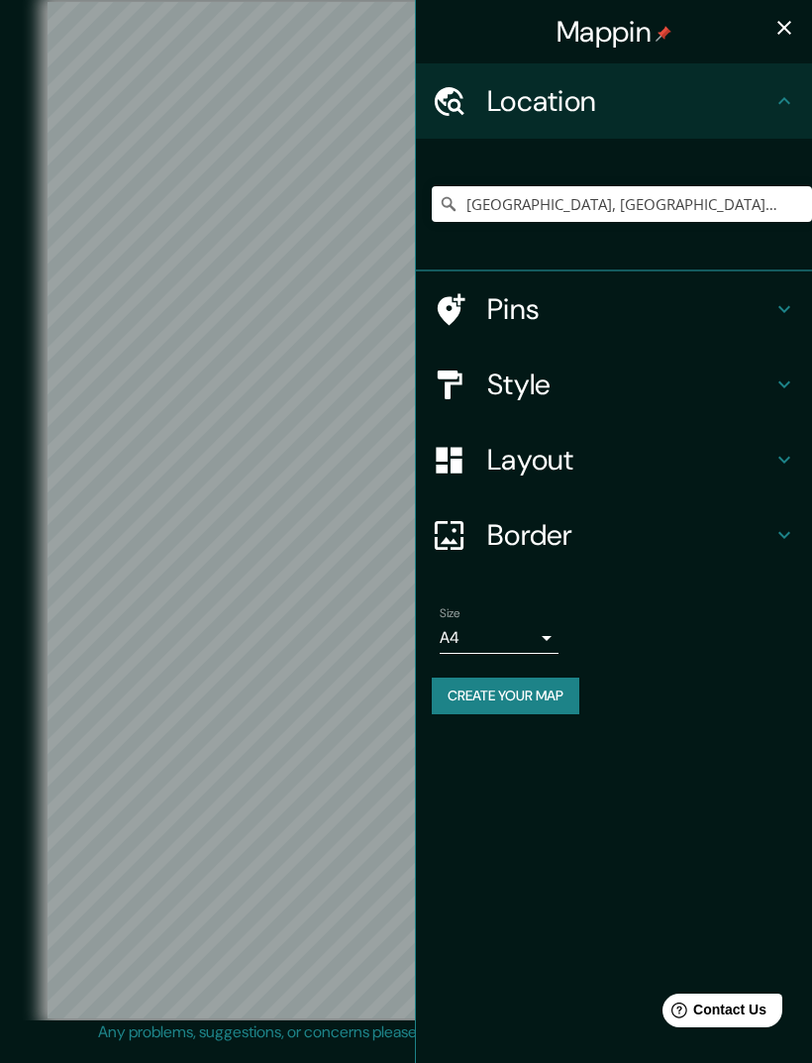
click at [577, 431] on div "Layout" at bounding box center [614, 459] width 396 height 75
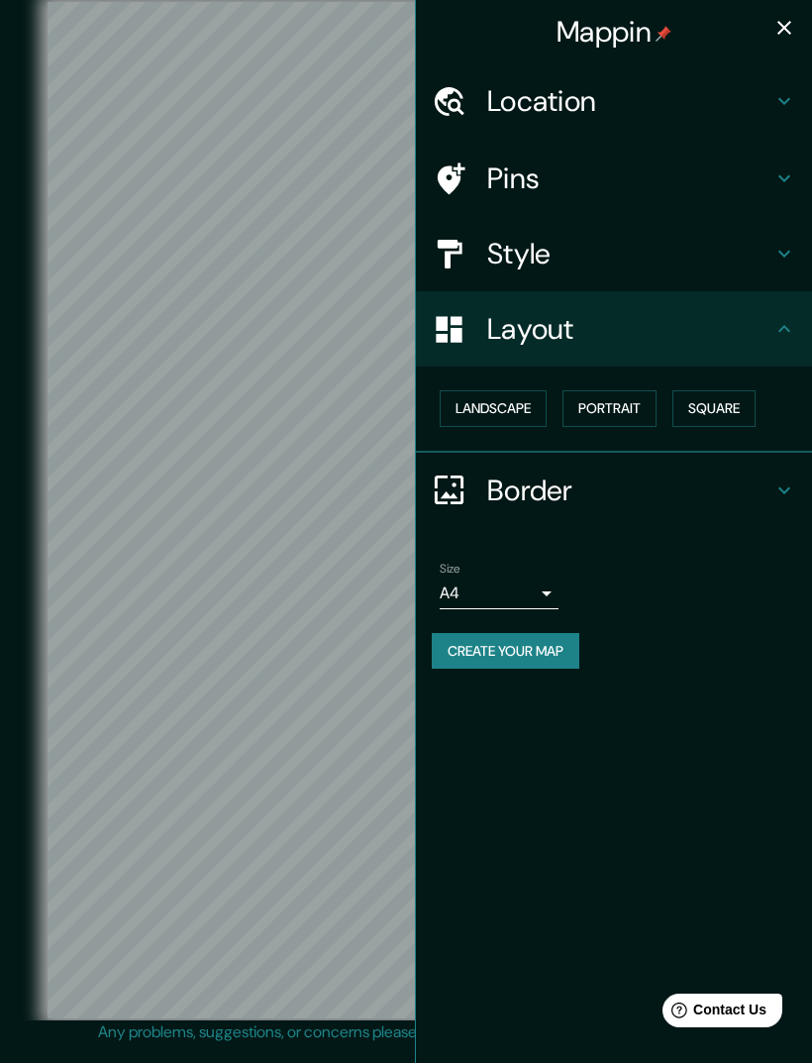
click at [616, 264] on h4 "Style" at bounding box center [629, 254] width 285 height 36
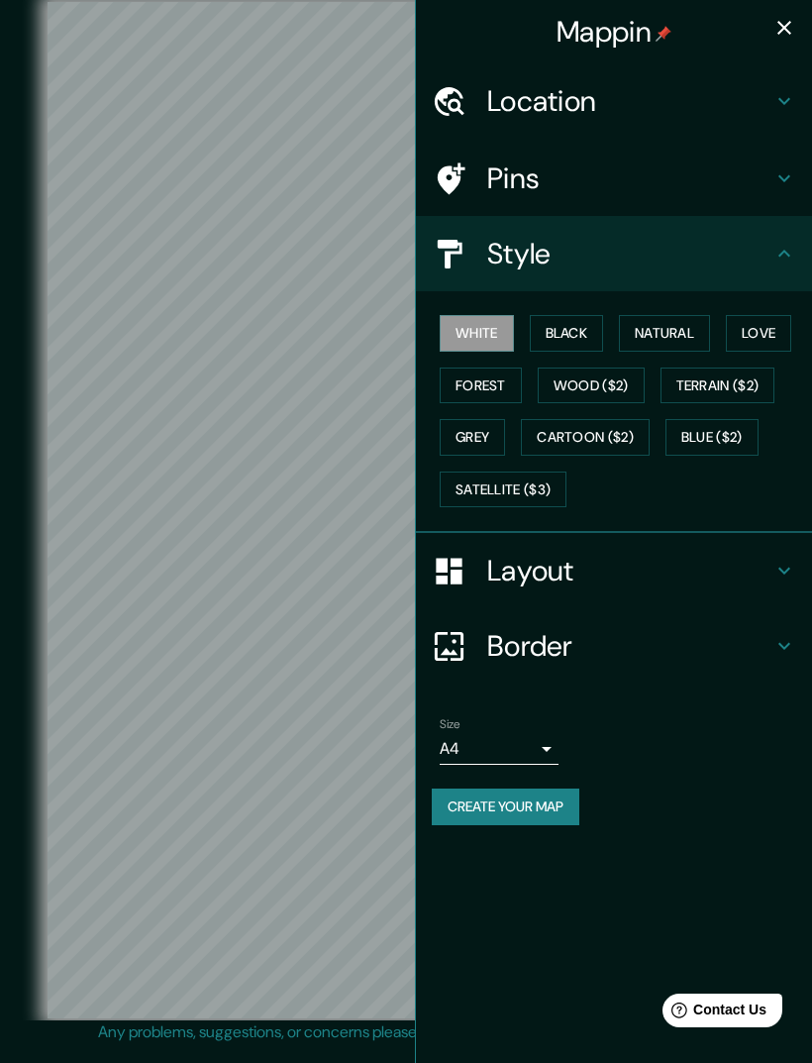
click at [603, 380] on button "Wood ($2)" at bounding box center [591, 386] width 107 height 37
click at [592, 428] on button "Cartoon ($2)" at bounding box center [585, 437] width 129 height 37
click at [505, 425] on button "Grey" at bounding box center [472, 437] width 65 height 37
click at [577, 437] on button "Cartoon ($2)" at bounding box center [585, 437] width 129 height 37
click at [800, 30] on button "button" at bounding box center [785, 28] width 40 height 40
